Goal: Task Accomplishment & Management: Use online tool/utility

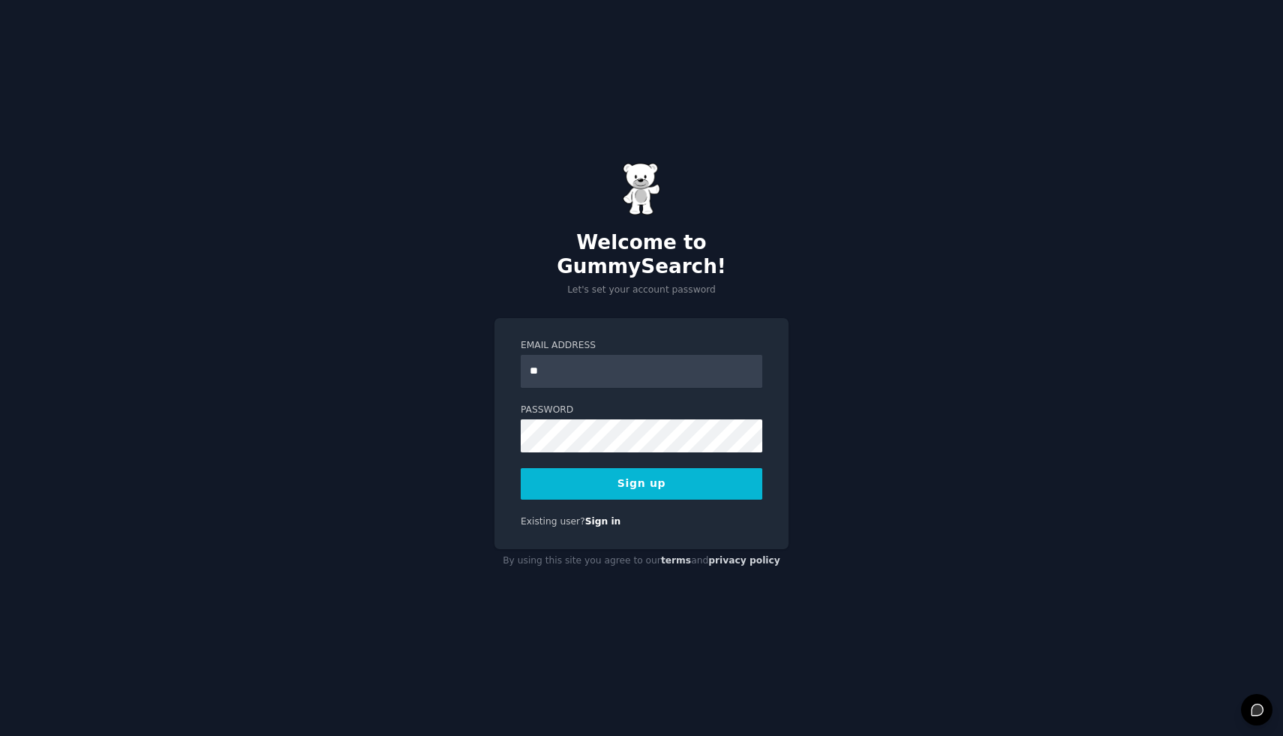
type input "**********"
click at [682, 476] on button "Sign up" at bounding box center [642, 484] width 242 height 32
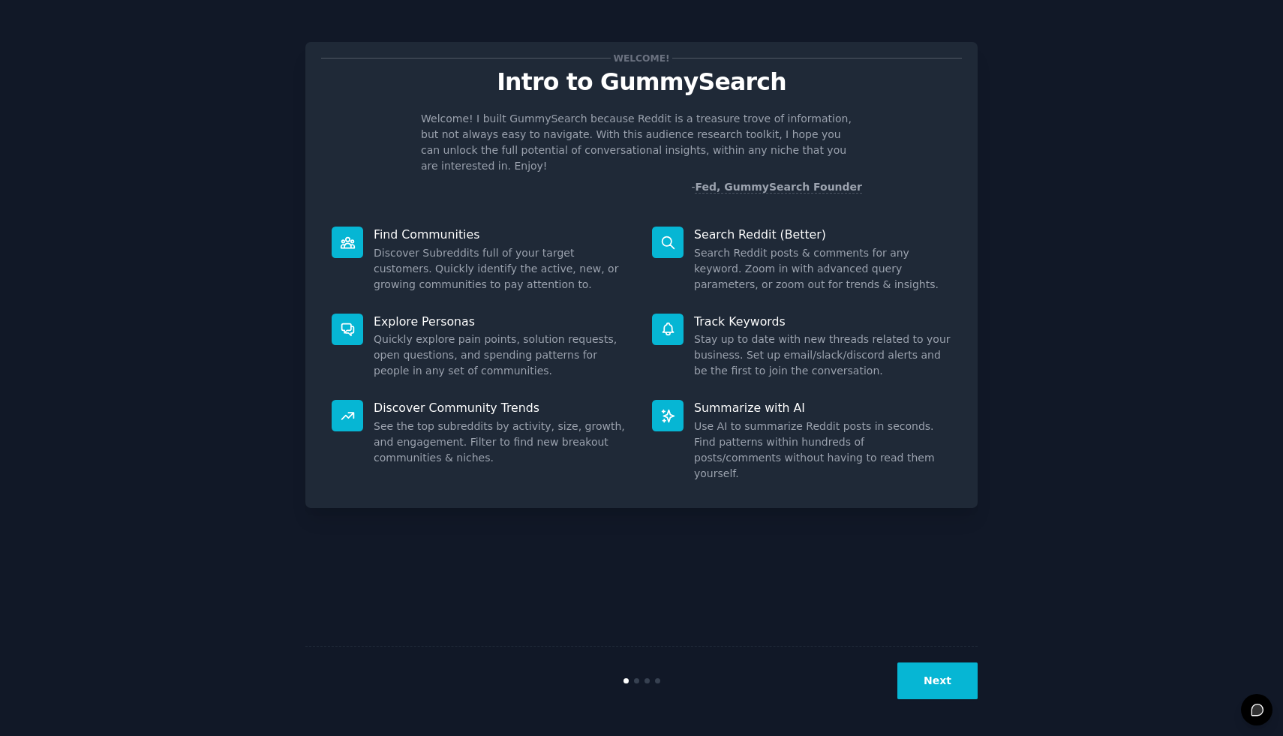
click at [943, 670] on button "Next" at bounding box center [937, 681] width 80 height 37
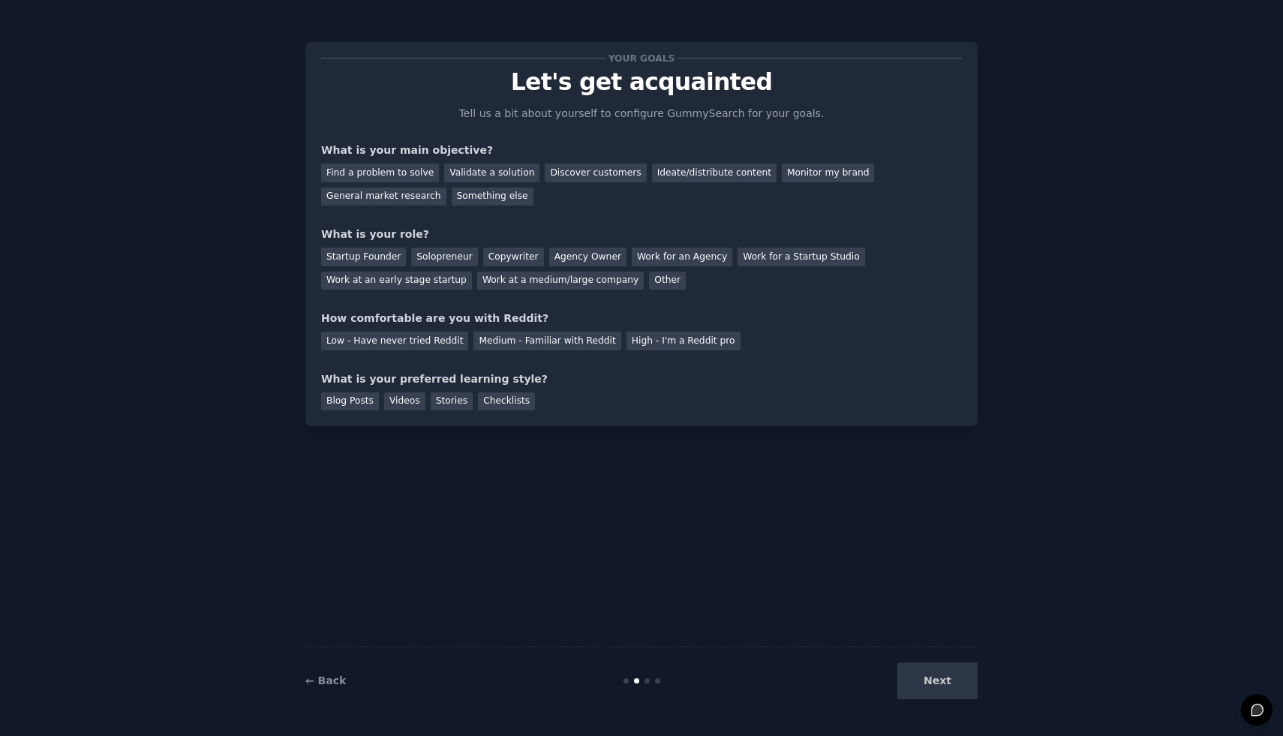
click at [942, 667] on div "Next" at bounding box center [865, 681] width 224 height 37
click at [545, 173] on div "Discover customers" at bounding box center [595, 173] width 101 height 19
click at [755, 257] on div "Work for a Startup Studio" at bounding box center [801, 257] width 127 height 19
click at [583, 345] on div "Medium - Familiar with Reddit" at bounding box center [546, 341] width 147 height 19
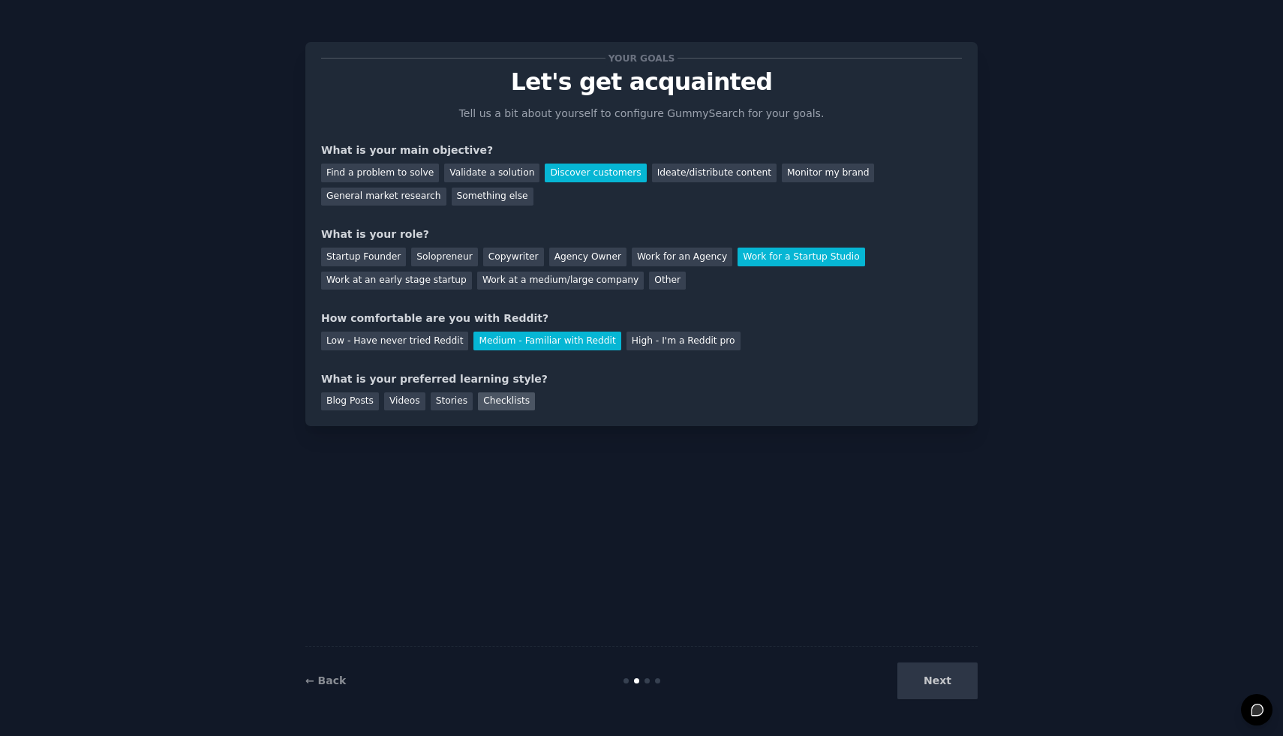
click at [512, 403] on div "Checklists" at bounding box center [506, 401] width 57 height 19
click at [934, 690] on button "Next" at bounding box center [937, 681] width 80 height 37
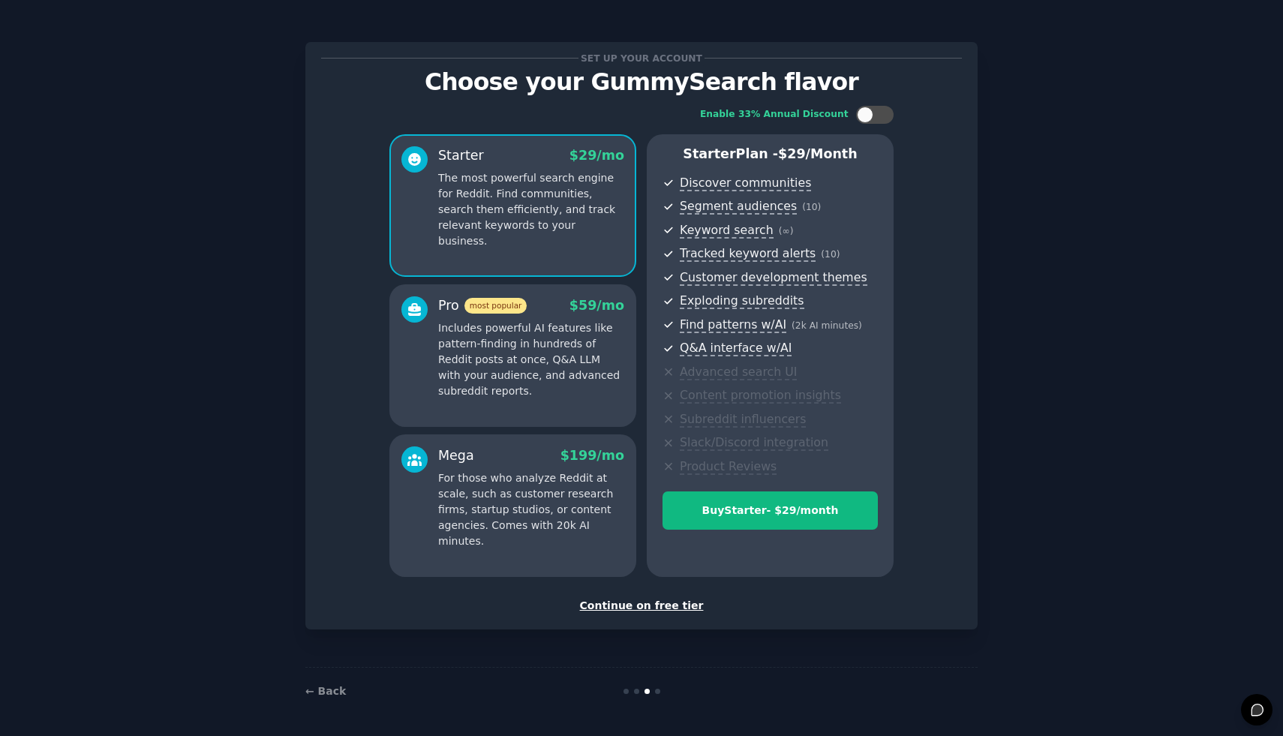
click at [683, 601] on div "Continue on free tier" at bounding box center [641, 606] width 641 height 16
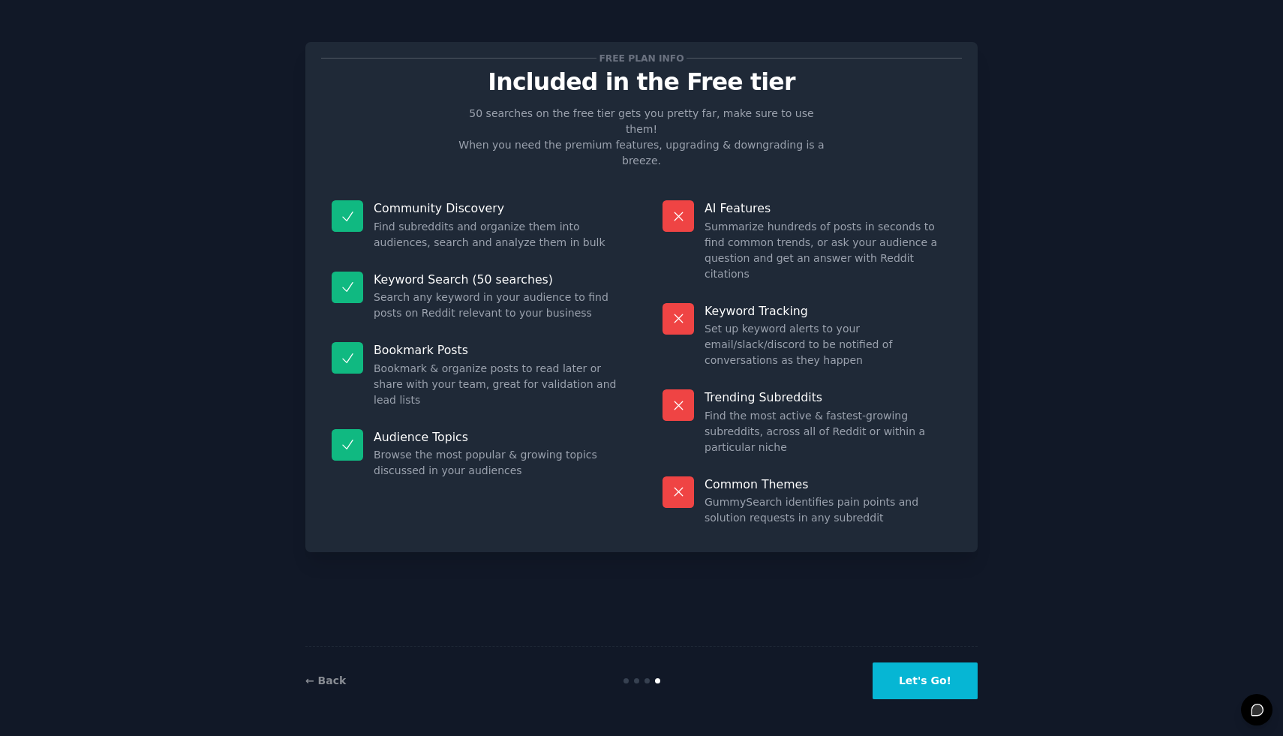
click at [933, 676] on button "Let's Go!" at bounding box center [925, 681] width 105 height 37
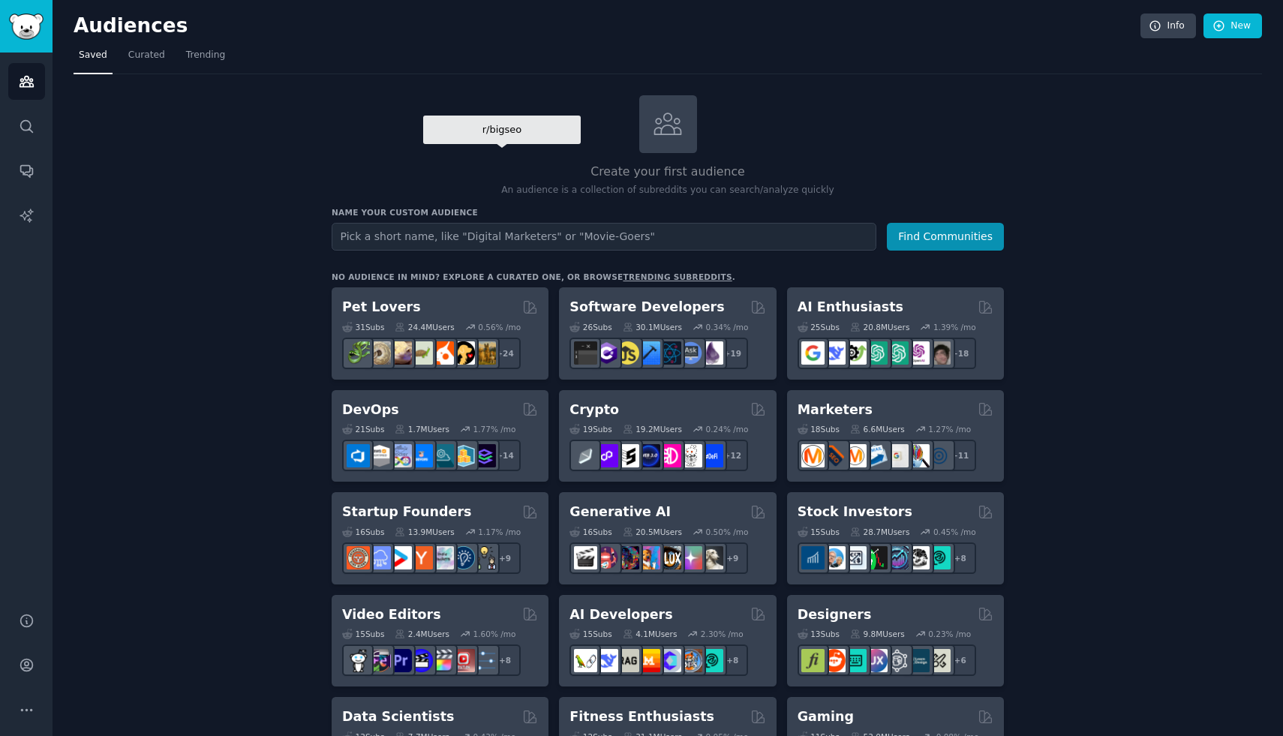
type input "b"
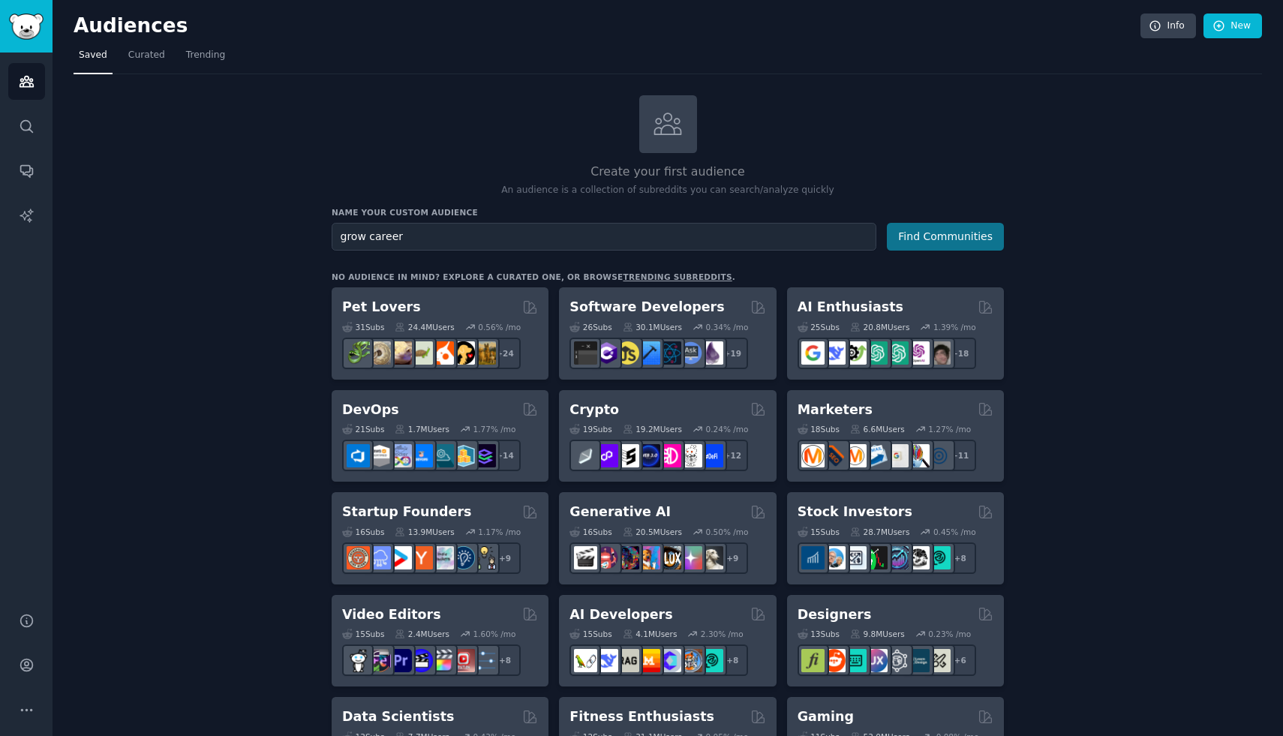
type input "grow career"
click at [964, 225] on button "Find Communities" at bounding box center [945, 237] width 117 height 28
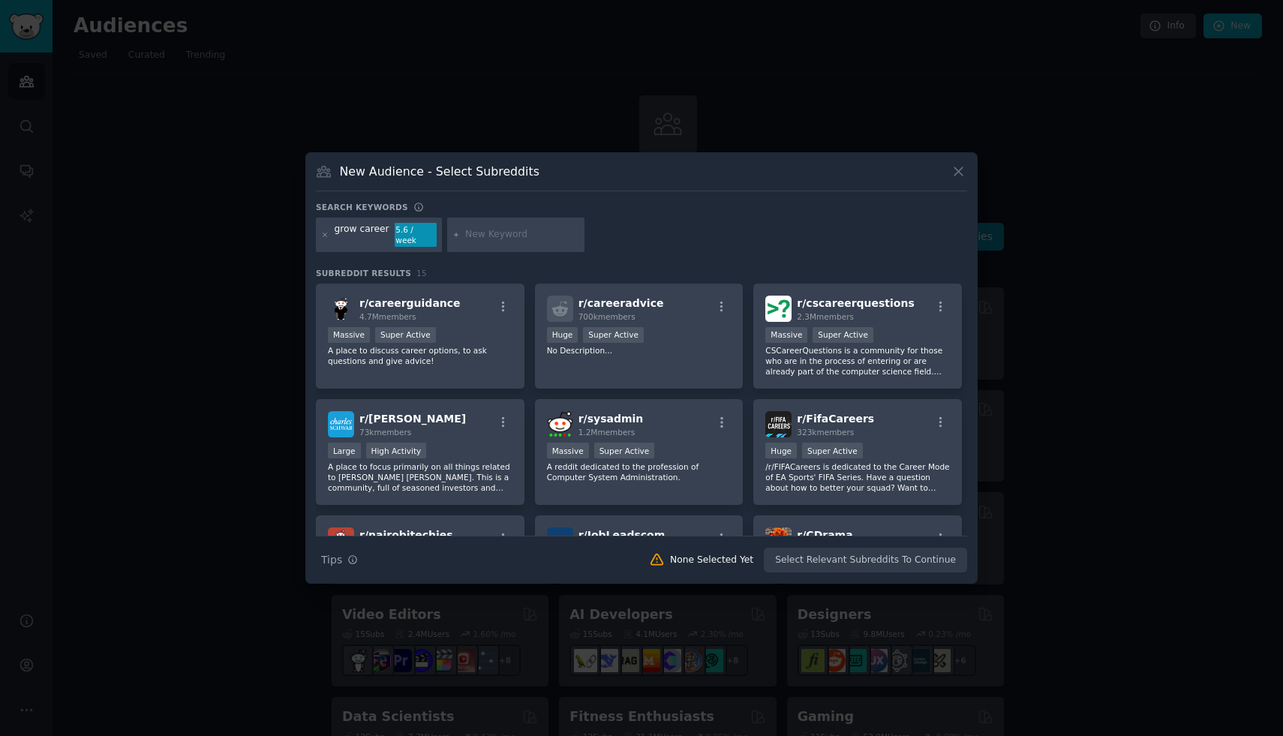
click at [476, 239] on input "text" at bounding box center [522, 235] width 114 height 14
type input "soft skill"
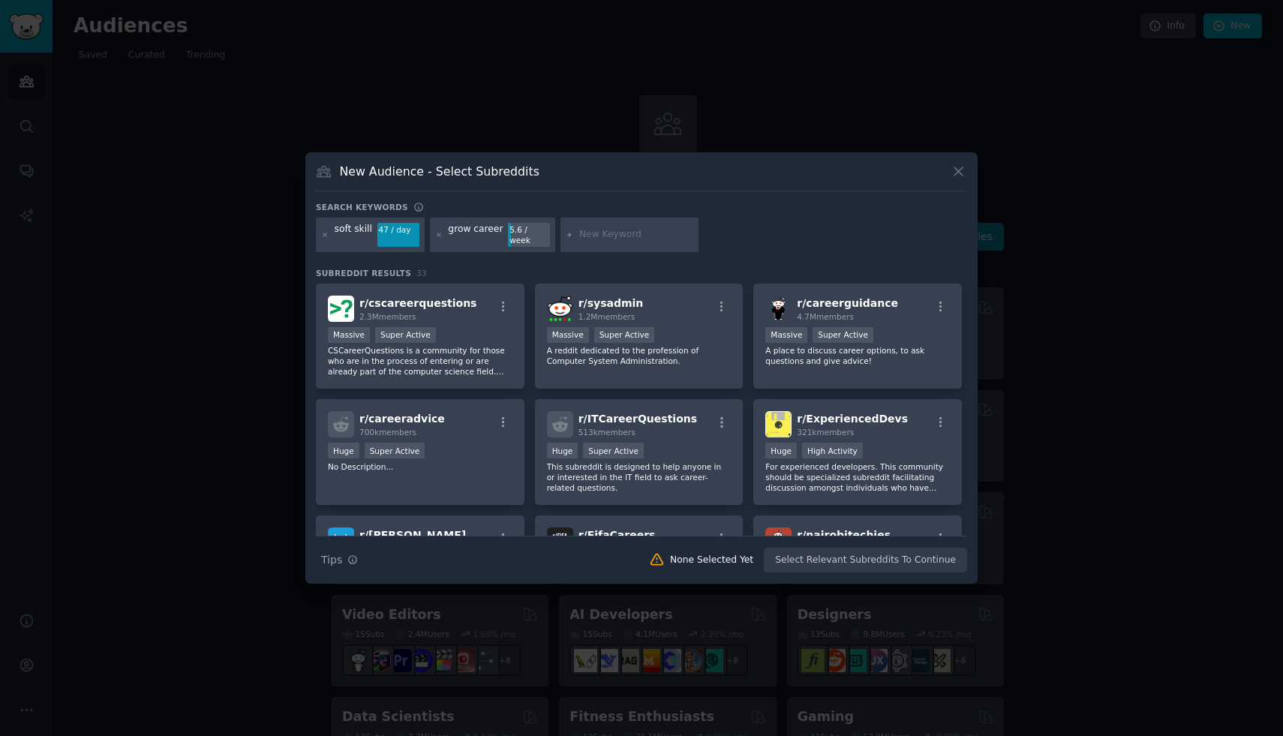
type input "s"
type input "[PERSON_NAME] skill"
type input "leadership"
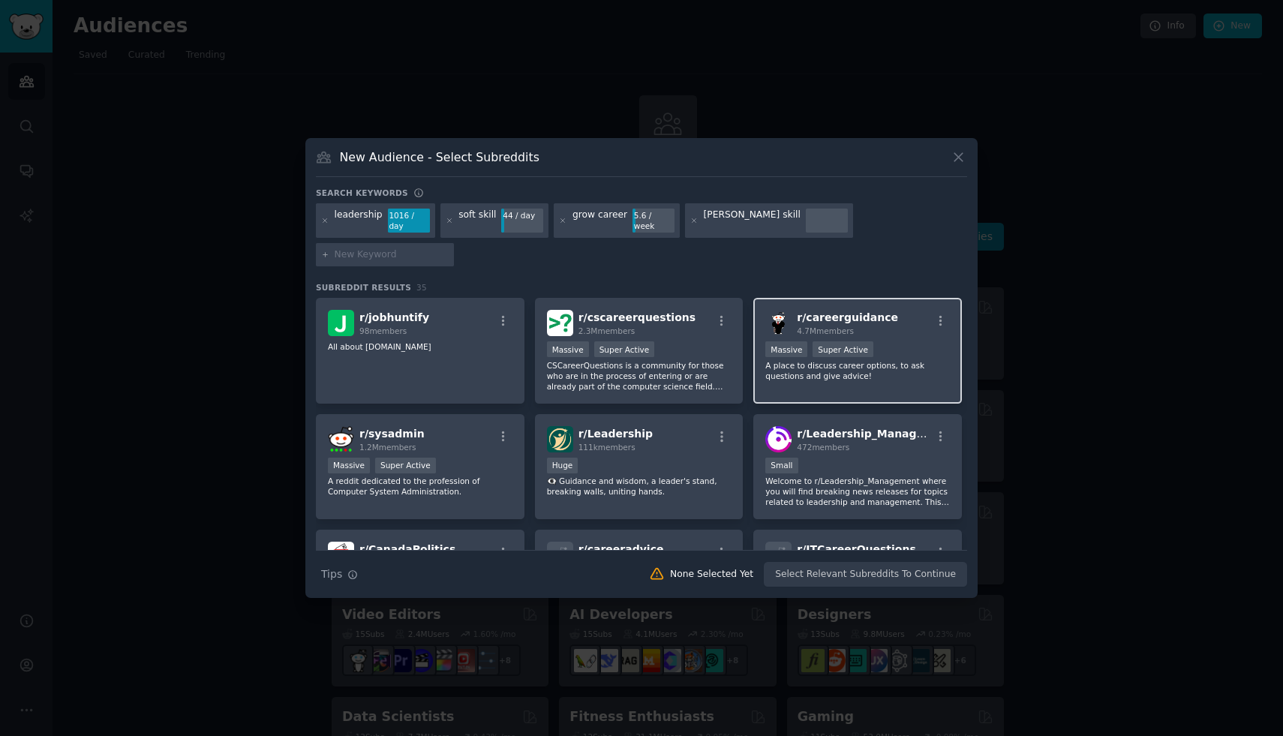
click at [933, 360] on p "A place to discuss career options, to ask questions and give advice!" at bounding box center [857, 370] width 185 height 21
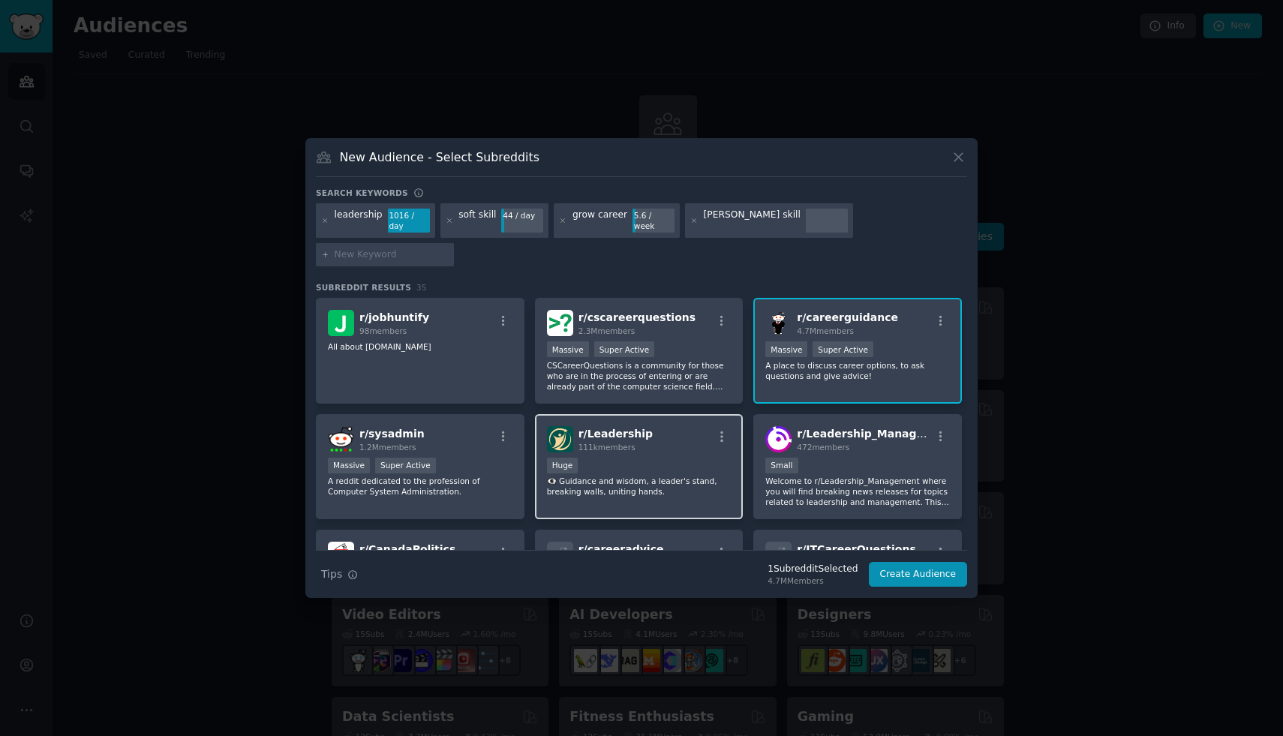
click at [684, 458] on div "Huge" at bounding box center [639, 467] width 185 height 19
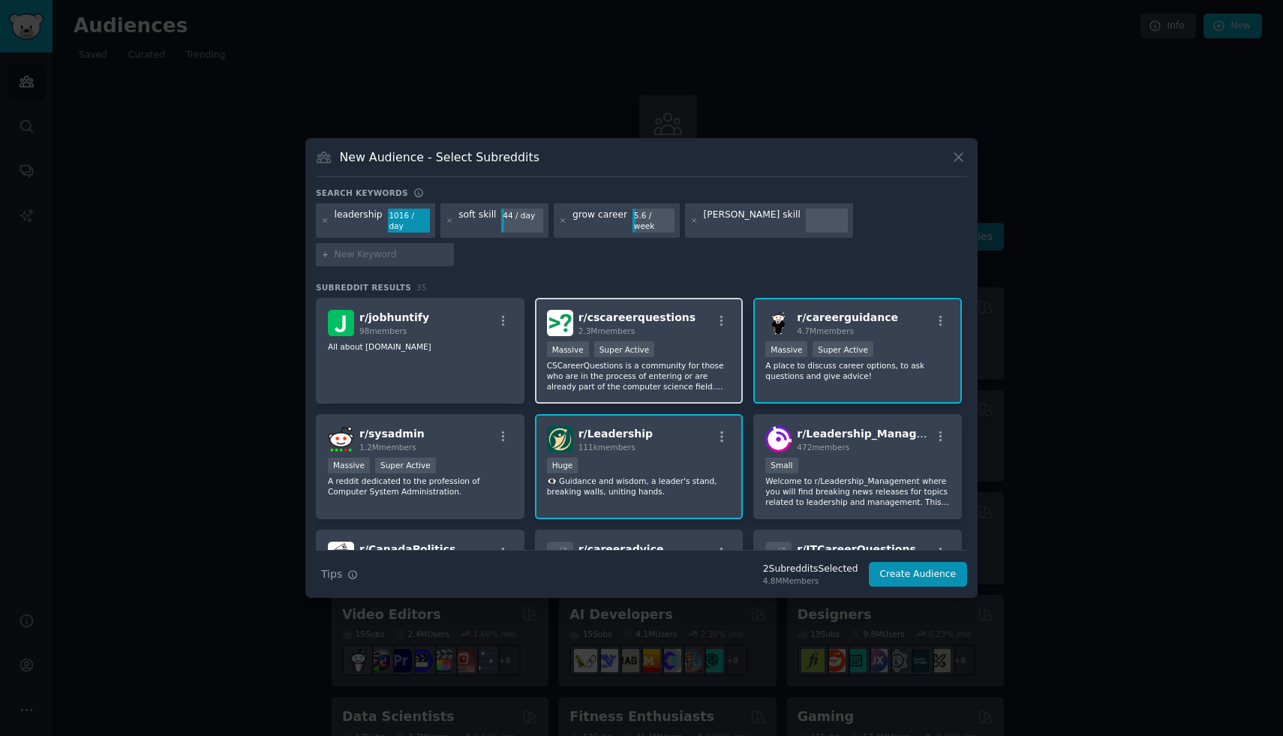
click at [662, 368] on p "CSCareerQuestions is a community for those who are in the process of entering o…" at bounding box center [639, 376] width 185 height 32
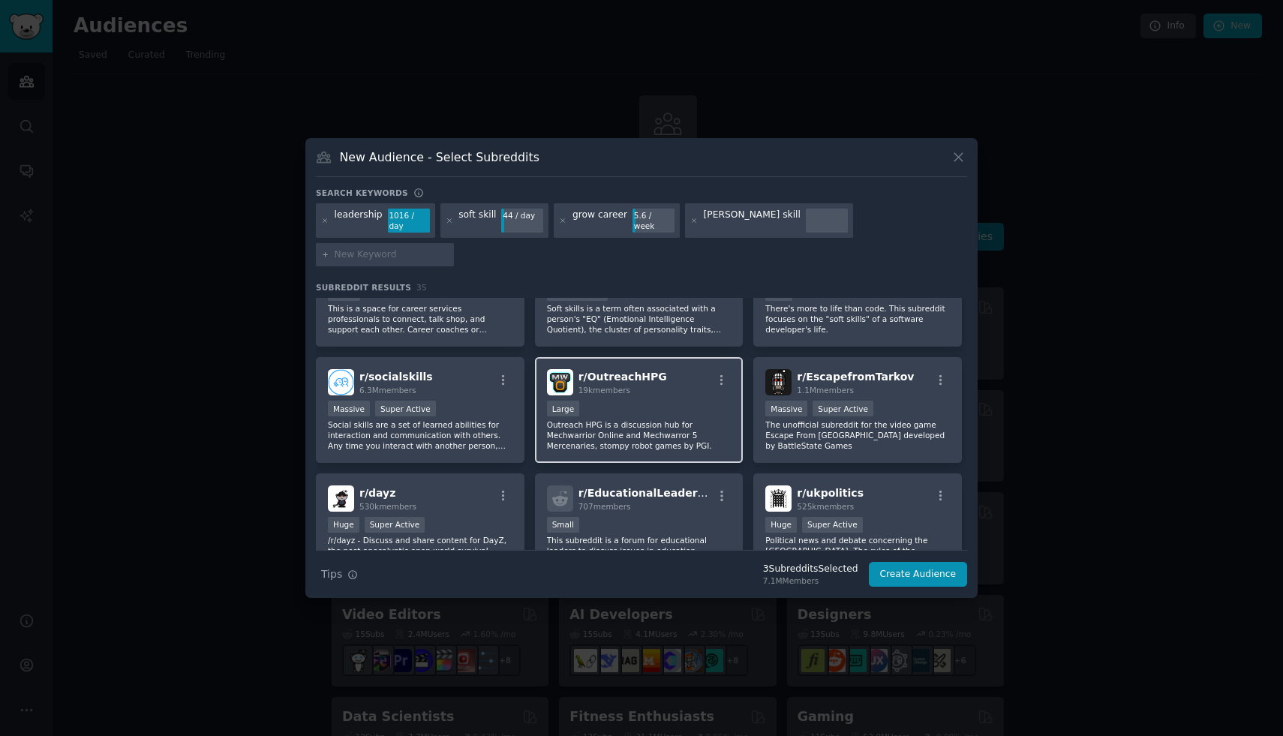
scroll to position [641, 0]
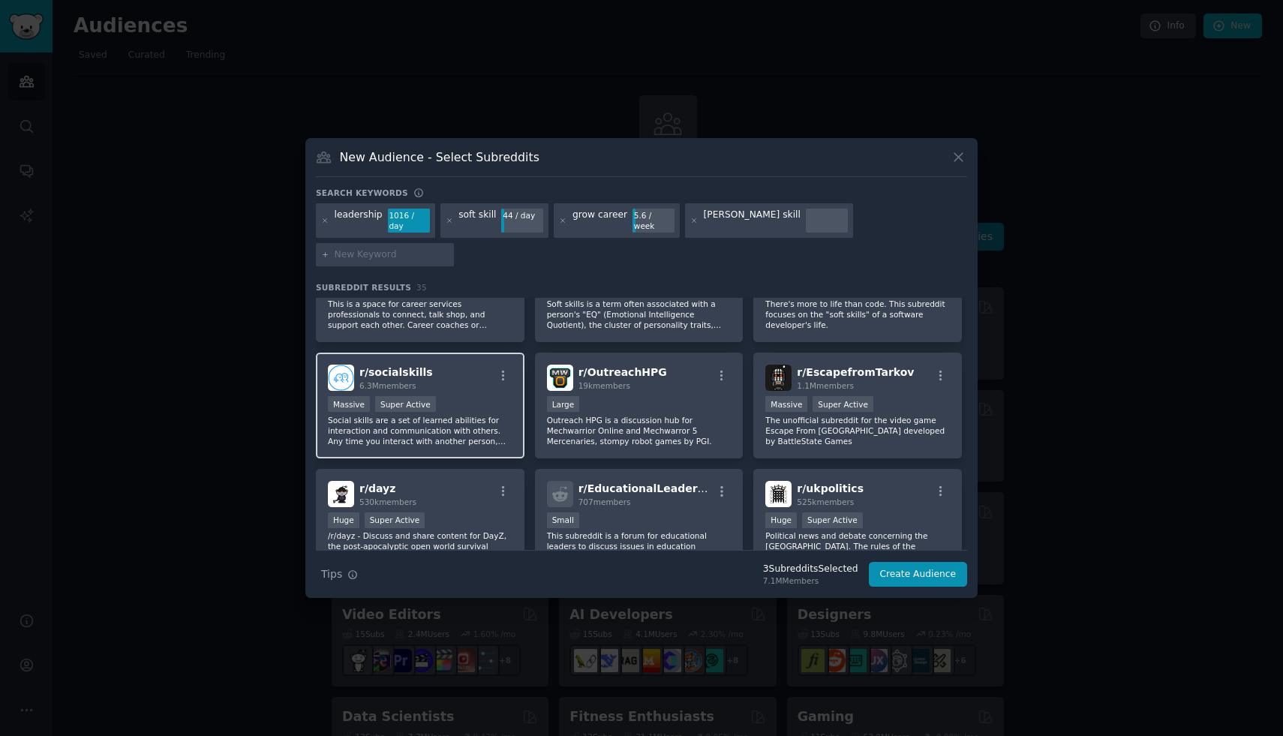
click at [470, 396] on div "Massive Super Active" at bounding box center [420, 405] width 185 height 19
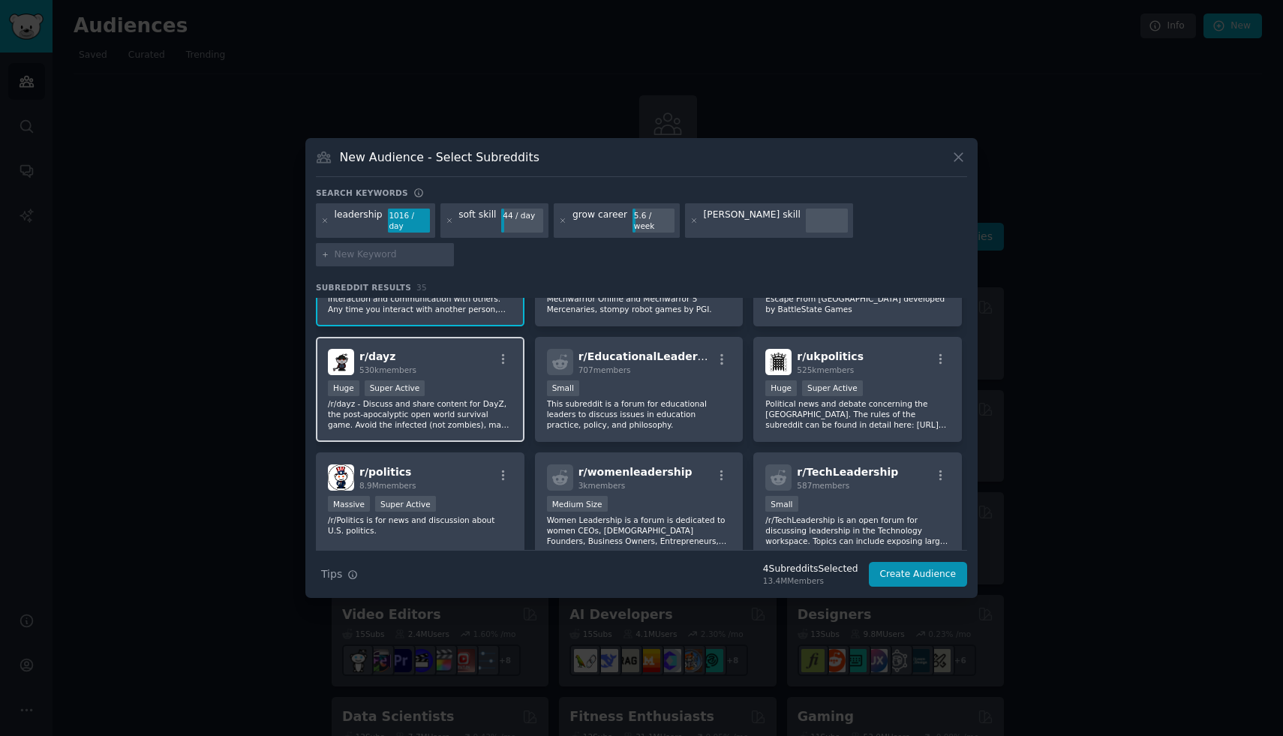
scroll to position [774, 0]
click at [643, 397] on p "This subreddit is a forum for educational leaders to discuss issues in educatio…" at bounding box center [639, 413] width 185 height 32
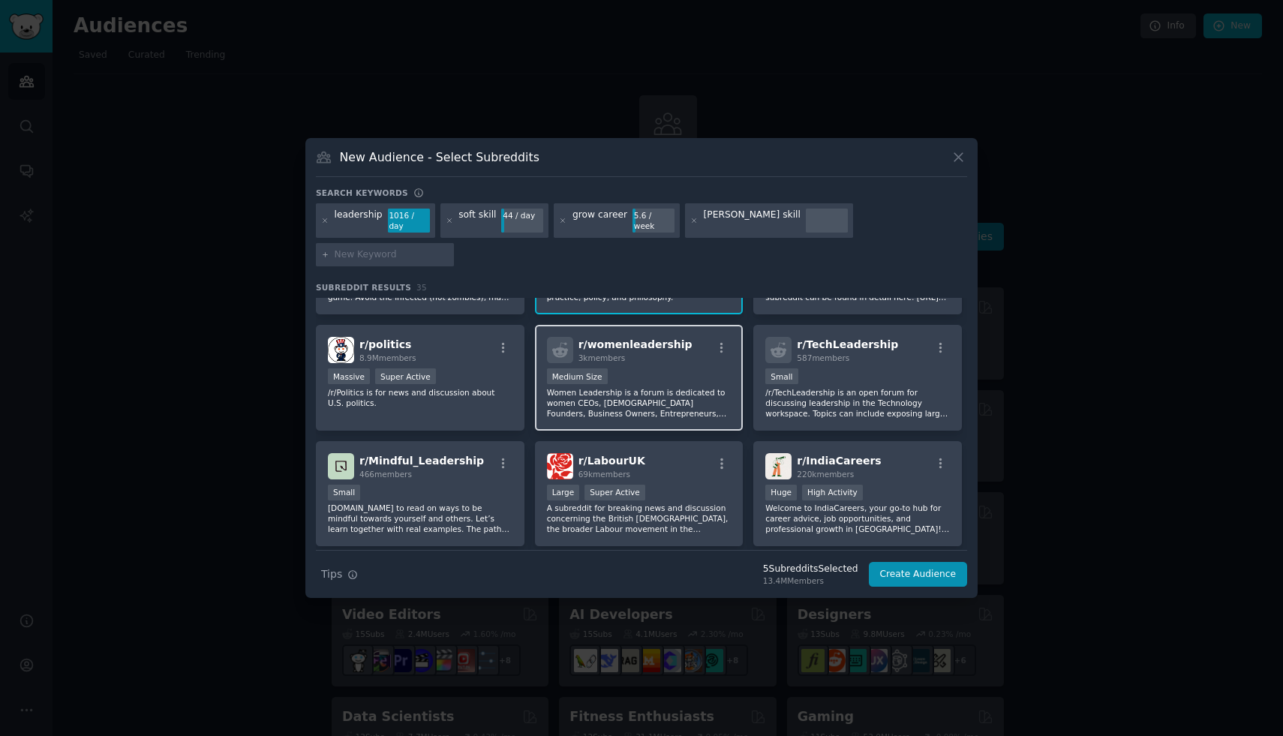
scroll to position [905, 0]
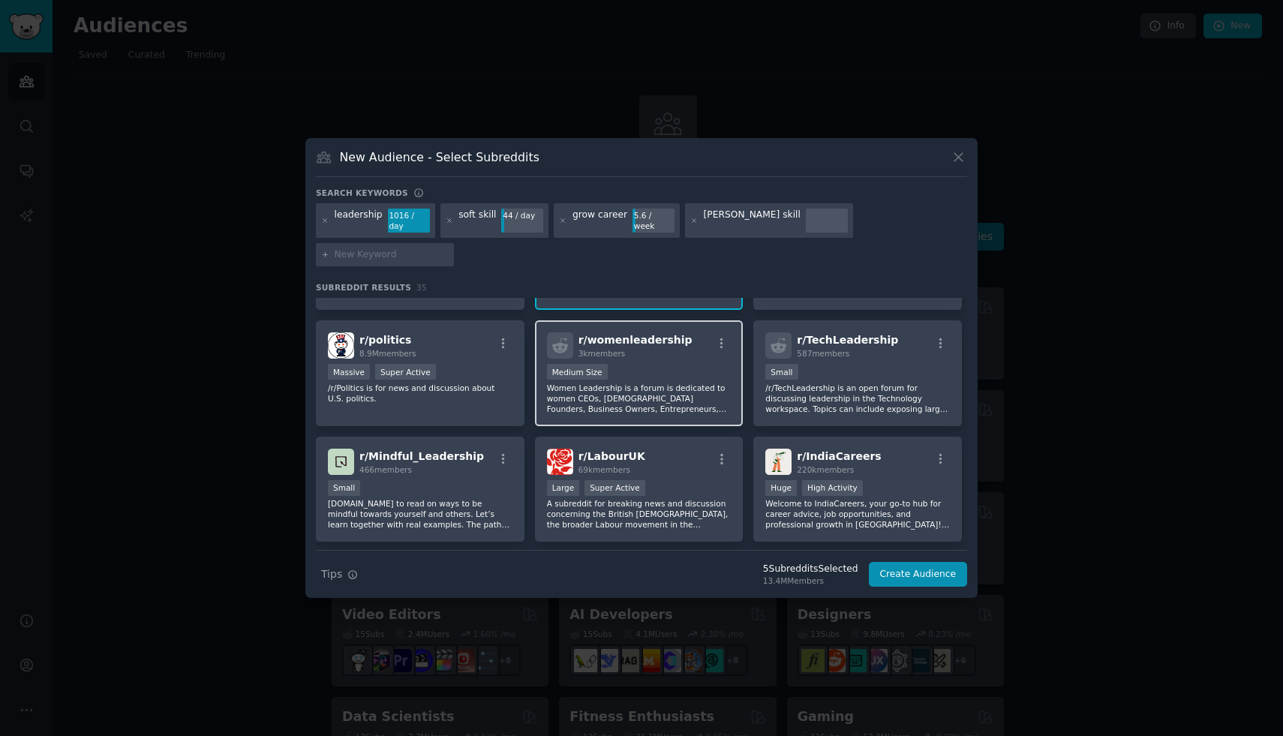
click at [675, 390] on p "Women Leadership is a forum is dedicated to women CEOs, [DEMOGRAPHIC_DATA] Foun…" at bounding box center [639, 399] width 185 height 32
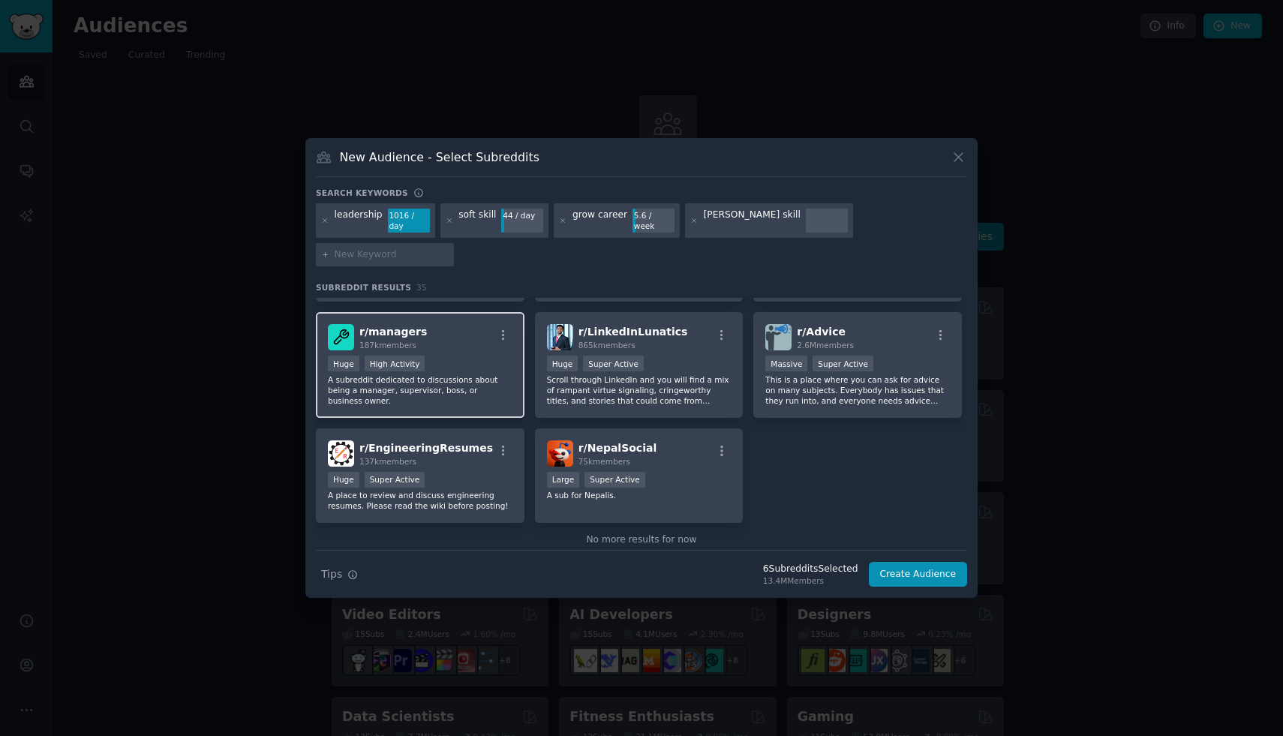
scroll to position [1148, 0]
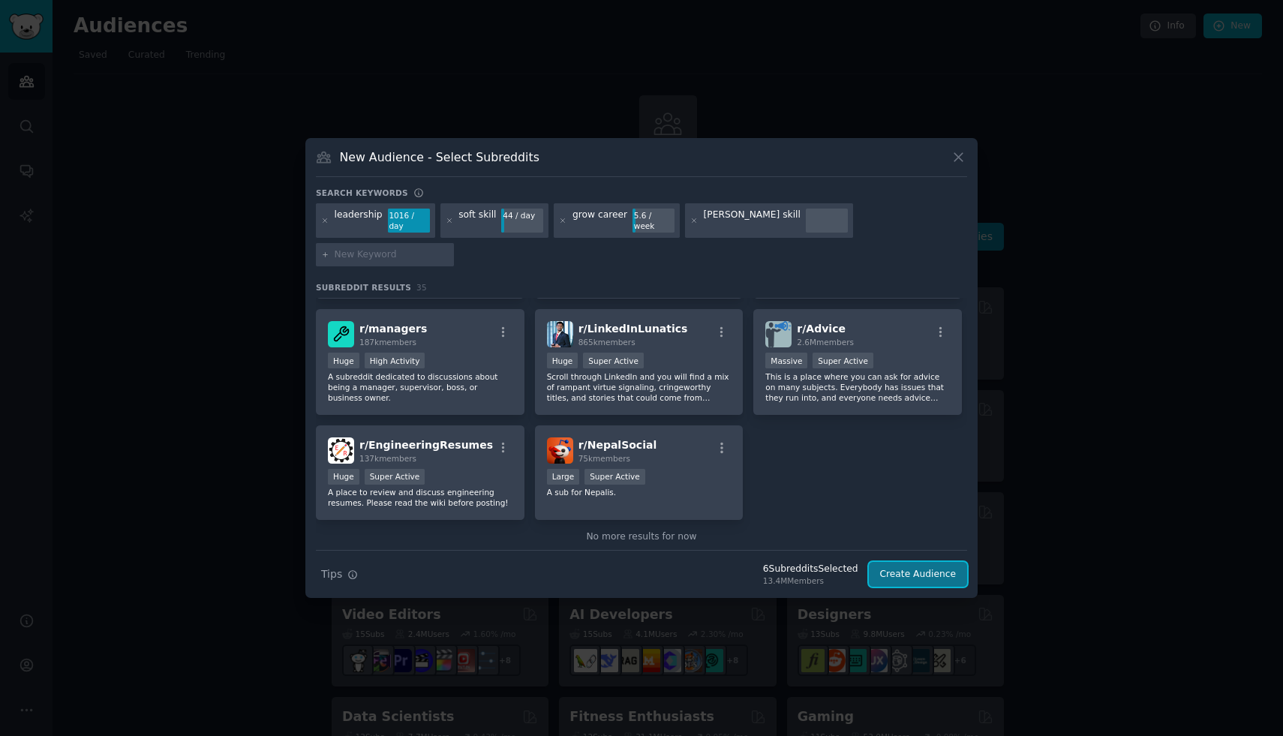
click at [882, 562] on button "Create Audience" at bounding box center [918, 575] width 99 height 26
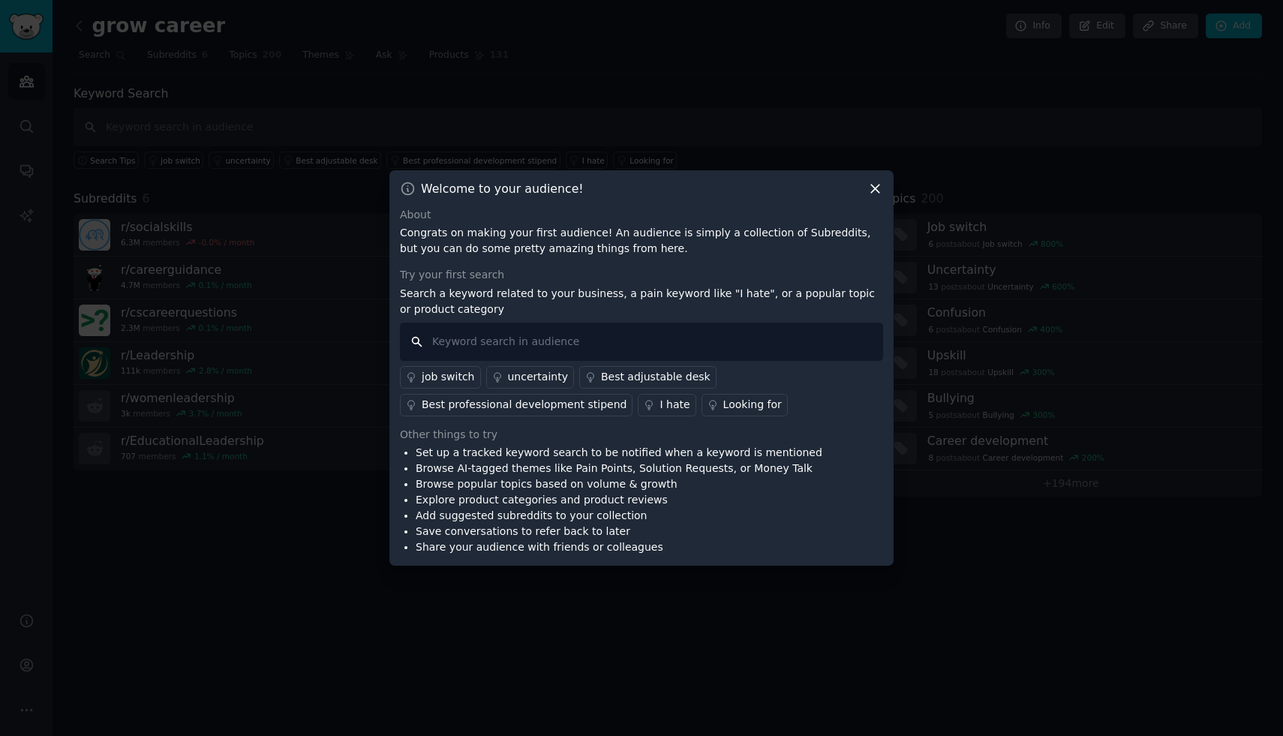
click at [827, 335] on input "text" at bounding box center [641, 342] width 483 height 38
type input "grow career"
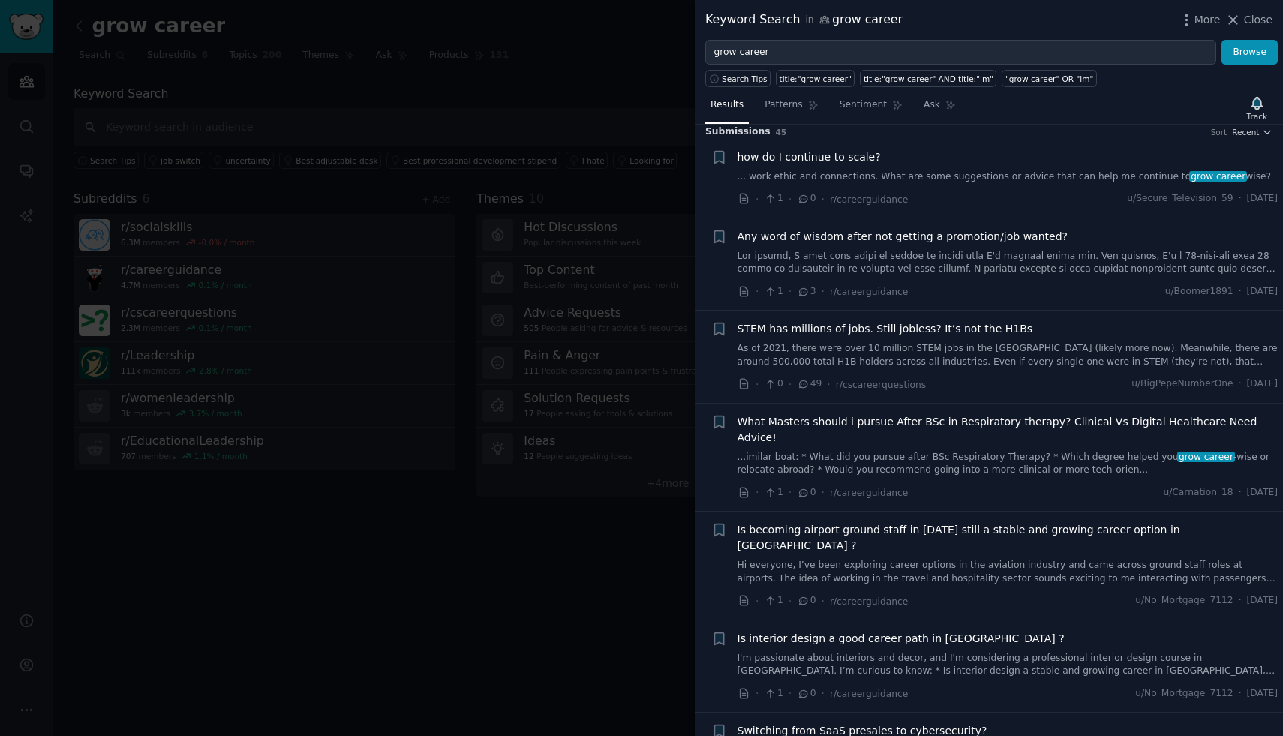
scroll to position [15, 0]
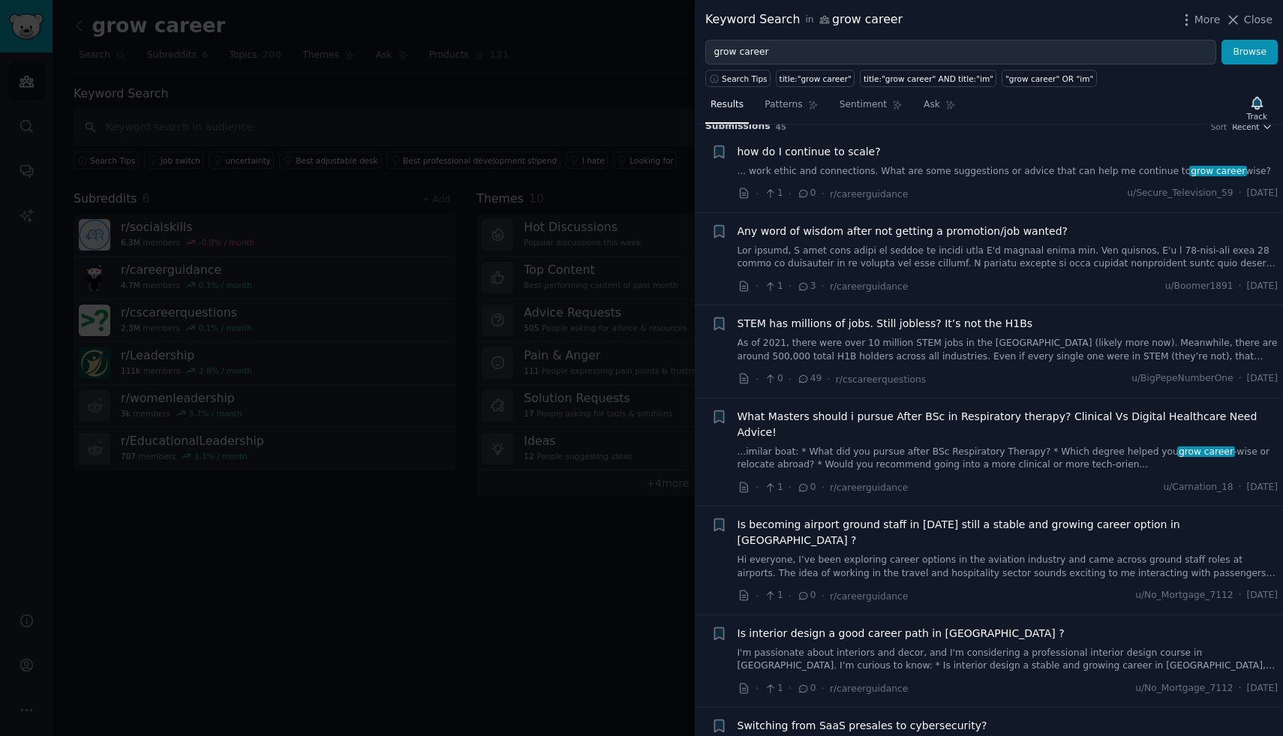
click at [1016, 238] on span "Any word of wisdom after not getting a promotion/job wanted?" at bounding box center [903, 232] width 330 height 16
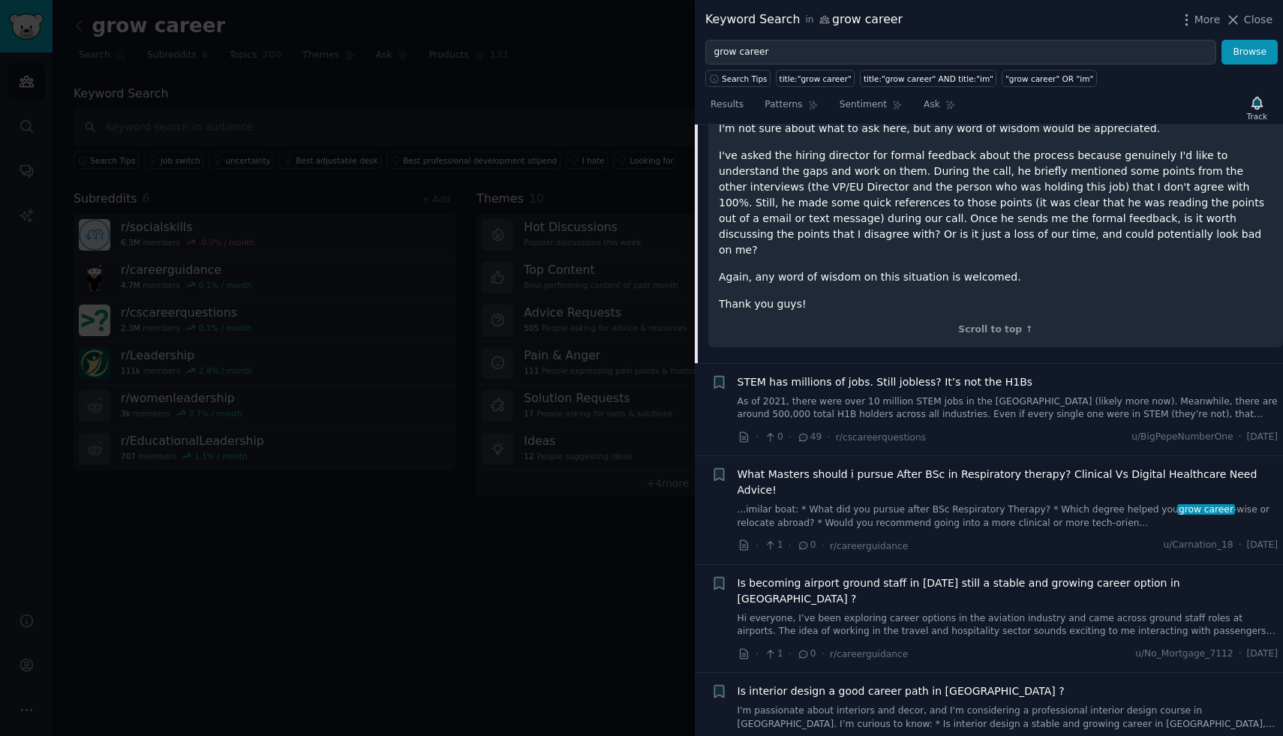
scroll to position [887, 0]
